Goal: Complete application form

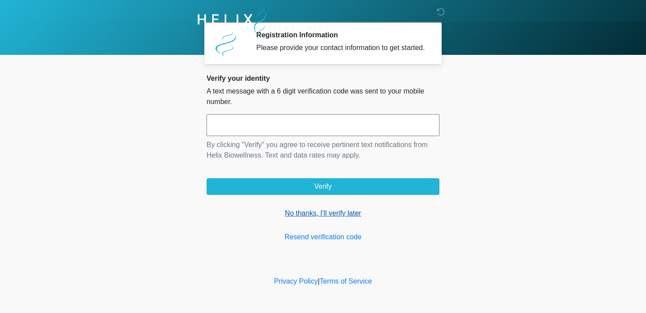
click at [301, 219] on link "No thanks, I'll verify later" at bounding box center [322, 213] width 233 height 11
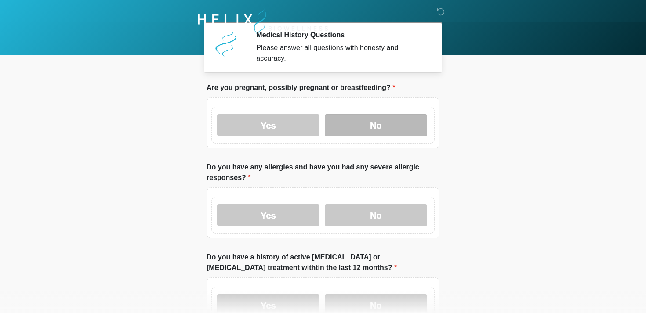
click at [351, 125] on label "No" at bounding box center [376, 125] width 102 height 22
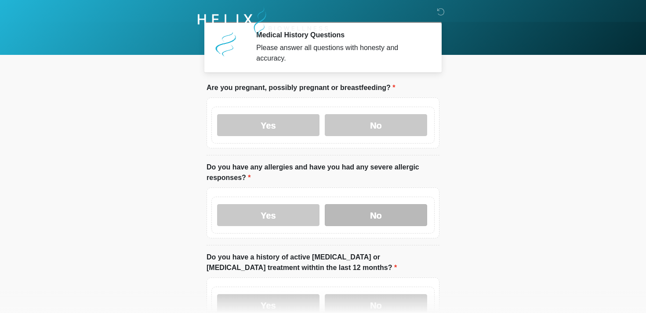
click at [338, 214] on label "No" at bounding box center [376, 215] width 102 height 22
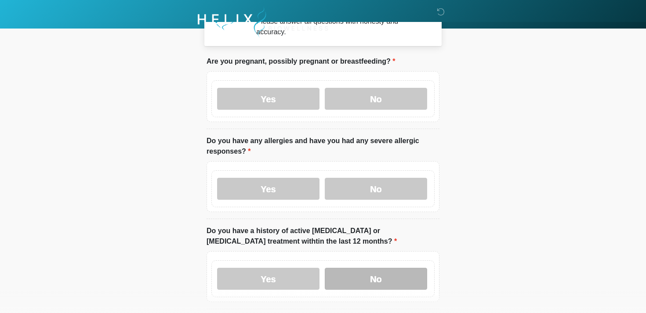
click at [342, 276] on label "No" at bounding box center [376, 279] width 102 height 22
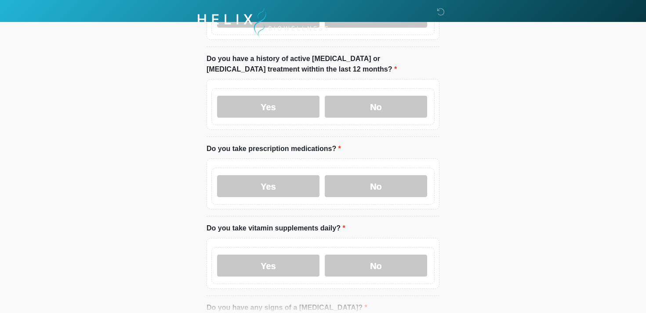
scroll to position [213, 0]
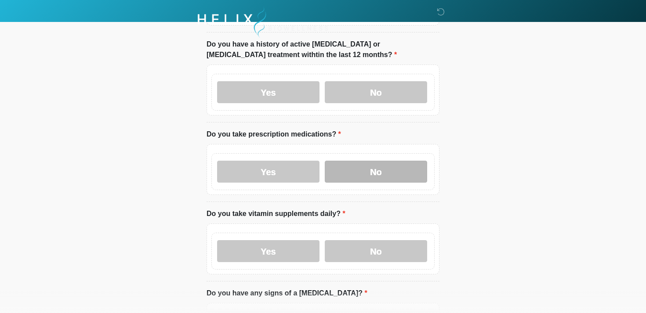
click at [352, 171] on label "No" at bounding box center [376, 172] width 102 height 22
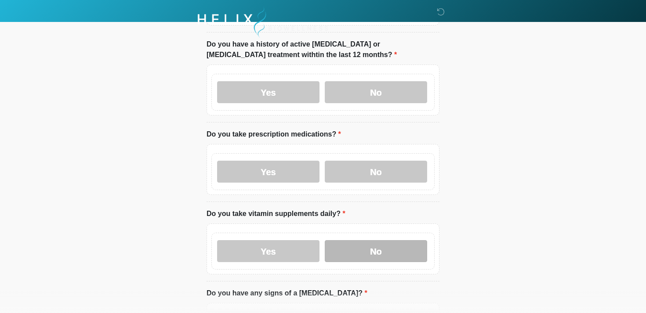
click at [350, 251] on label "No" at bounding box center [376, 251] width 102 height 22
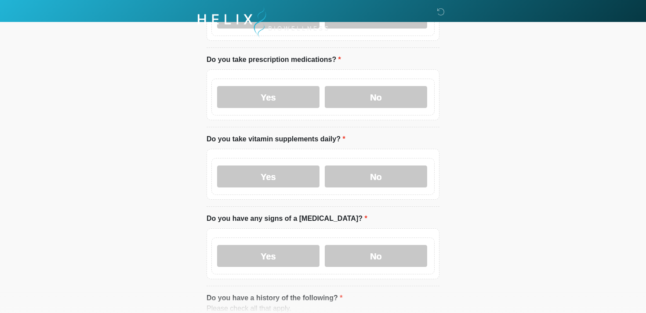
scroll to position [364, 0]
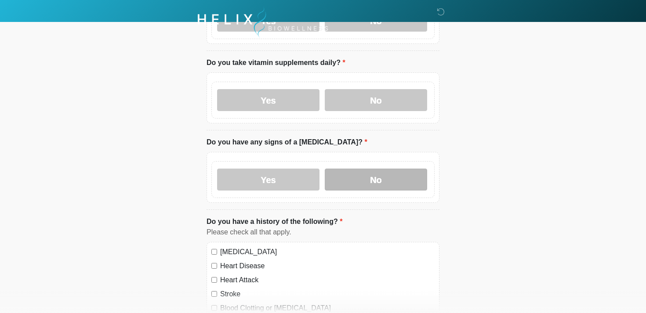
click at [347, 179] on label "No" at bounding box center [376, 180] width 102 height 22
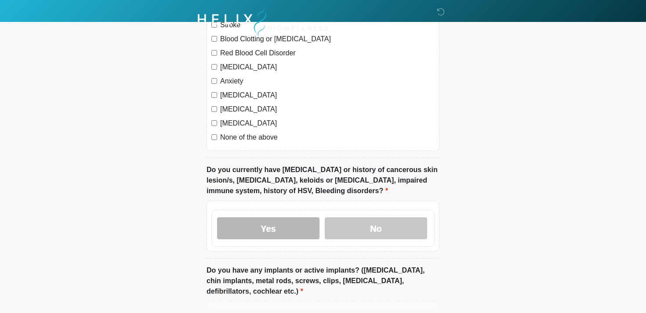
scroll to position [642, 0]
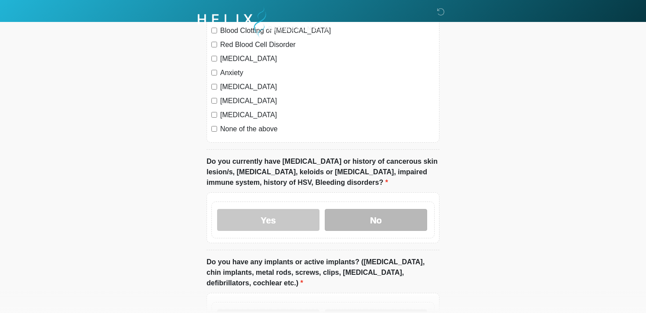
click at [352, 217] on label "No" at bounding box center [376, 220] width 102 height 22
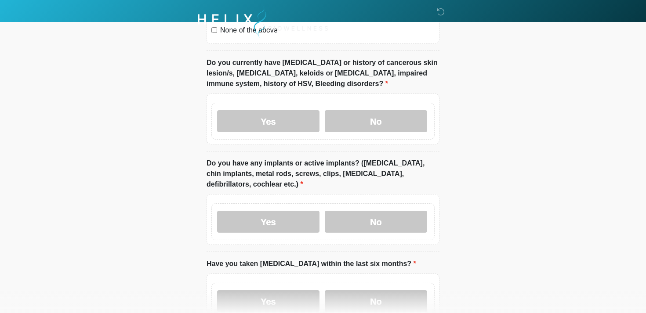
scroll to position [813, 0]
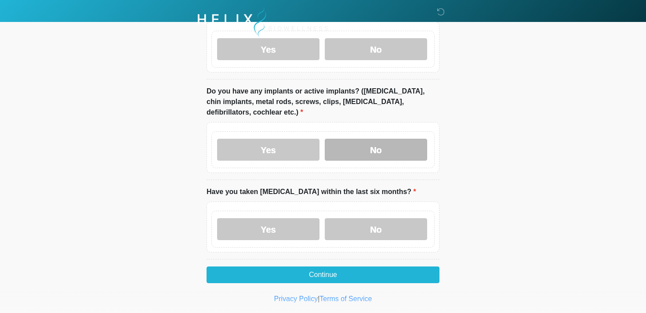
click at [367, 152] on label "No" at bounding box center [376, 150] width 102 height 22
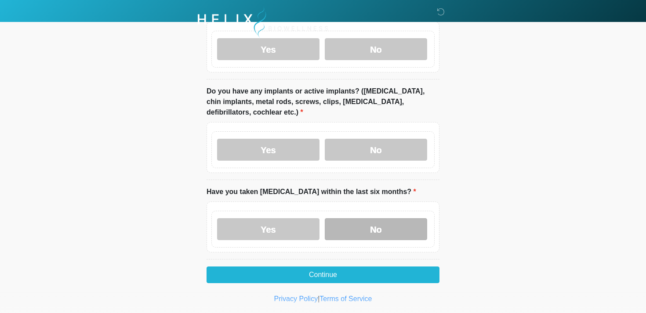
click at [348, 229] on label "No" at bounding box center [376, 229] width 102 height 22
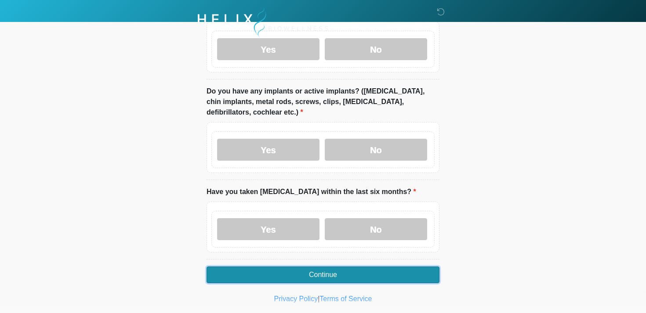
click at [285, 274] on button "Continue" at bounding box center [322, 275] width 233 height 17
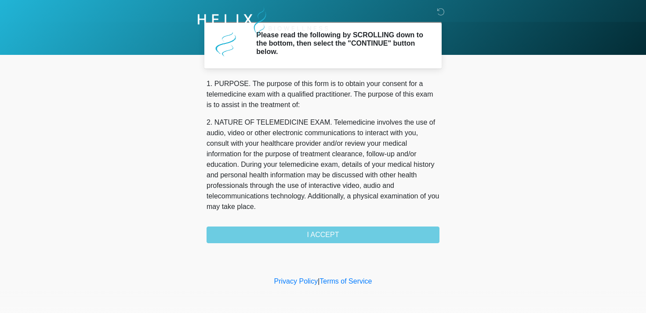
scroll to position [372, 0]
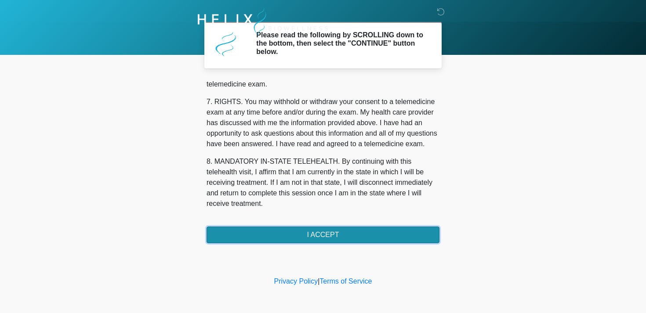
click at [291, 235] on button "I ACCEPT" at bounding box center [322, 235] width 233 height 17
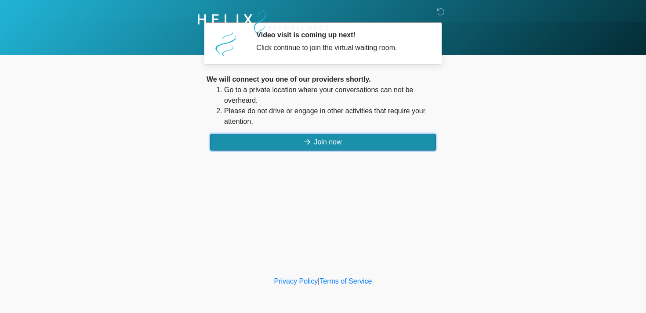
click at [246, 142] on button "Join now" at bounding box center [323, 142] width 226 height 17
